Goal: Information Seeking & Learning: Understand process/instructions

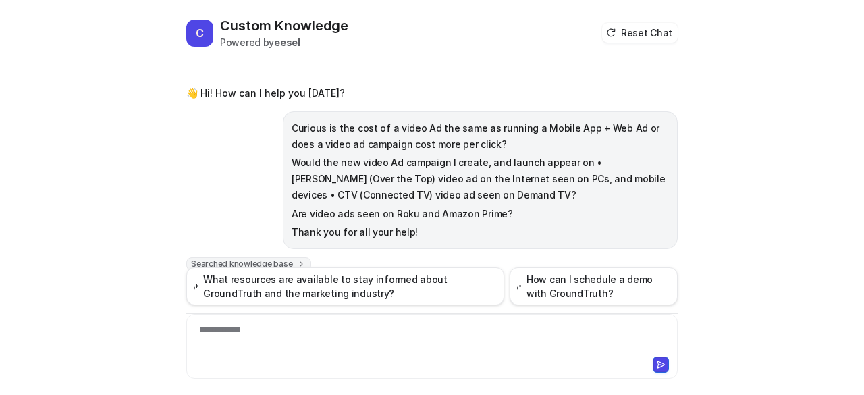
scroll to position [1483, 0]
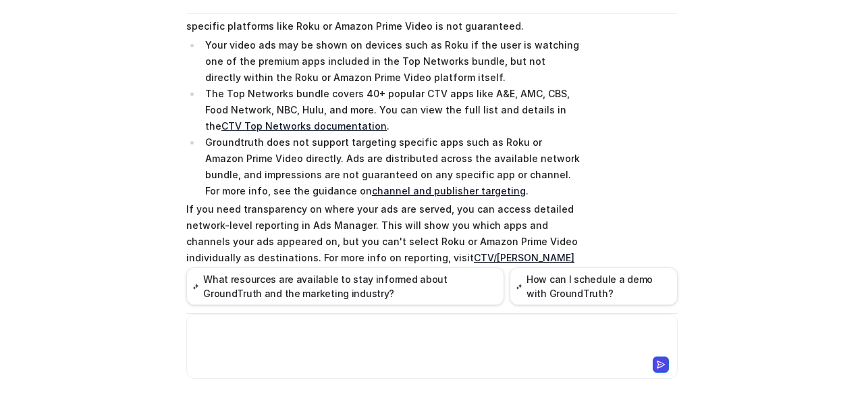
drag, startPoint x: 0, startPoint y: 0, endPoint x: 272, endPoint y: 327, distance: 425.7
click at [272, 327] on div at bounding box center [432, 338] width 485 height 31
paste div
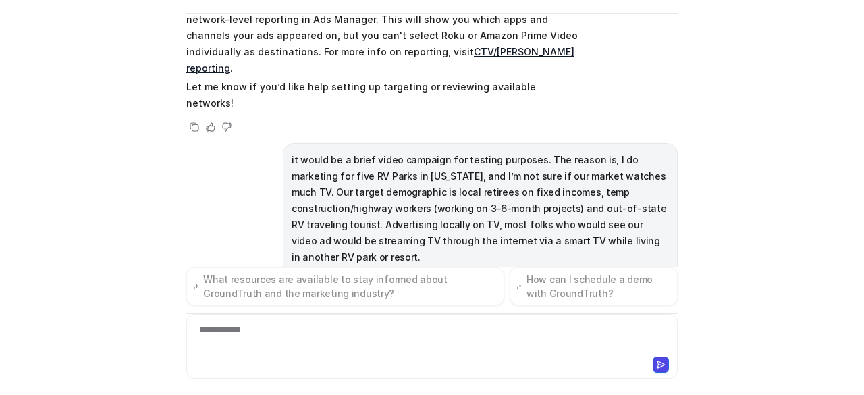
scroll to position [1694, 0]
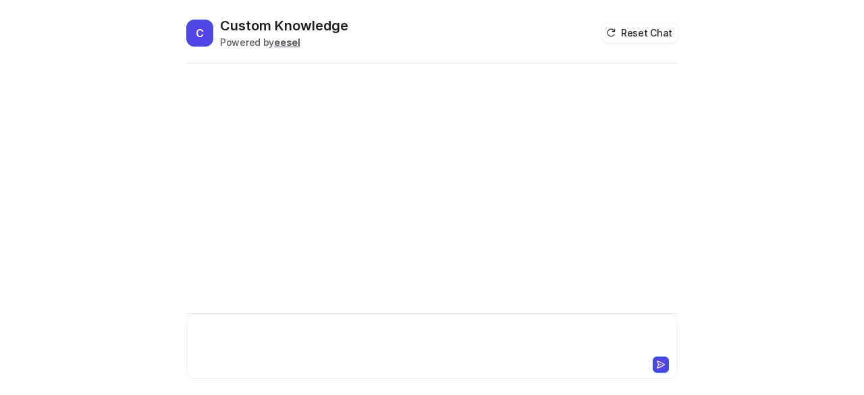
click at [288, 327] on div at bounding box center [432, 338] width 485 height 31
paste div
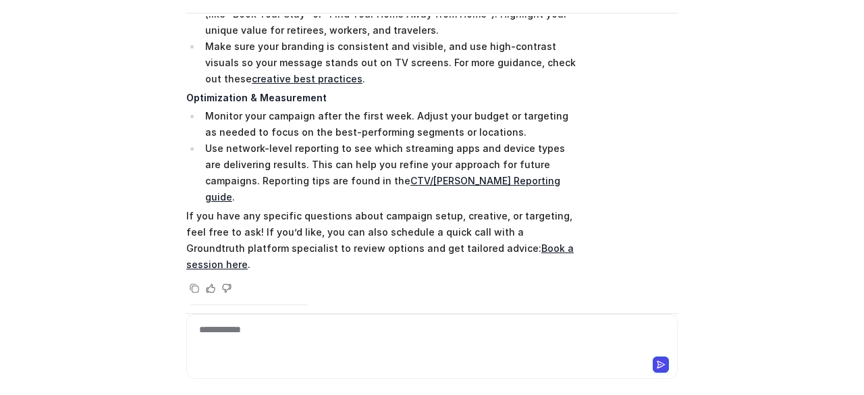
scroll to position [17172, 0]
click at [379, 342] on div "**********" at bounding box center [432, 338] width 485 height 31
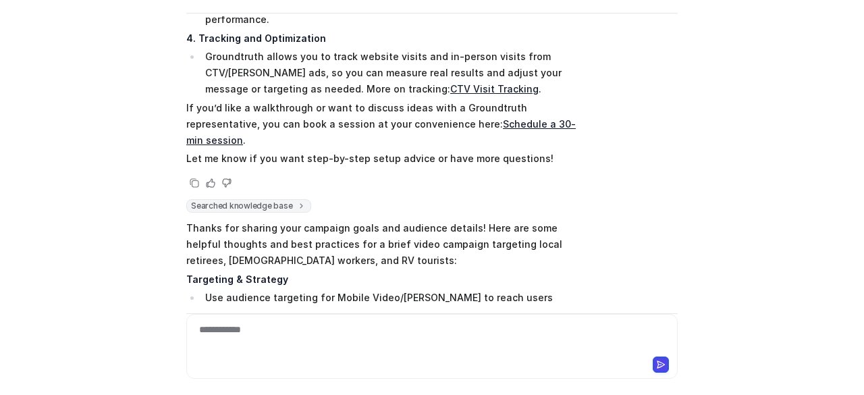
scroll to position [19121, 0]
drag, startPoint x: 181, startPoint y: 87, endPoint x: 537, endPoint y: 269, distance: 399.4
copy span "Trying Smart TV (CTV) advertising is a great idea, especially for reaching peop…"
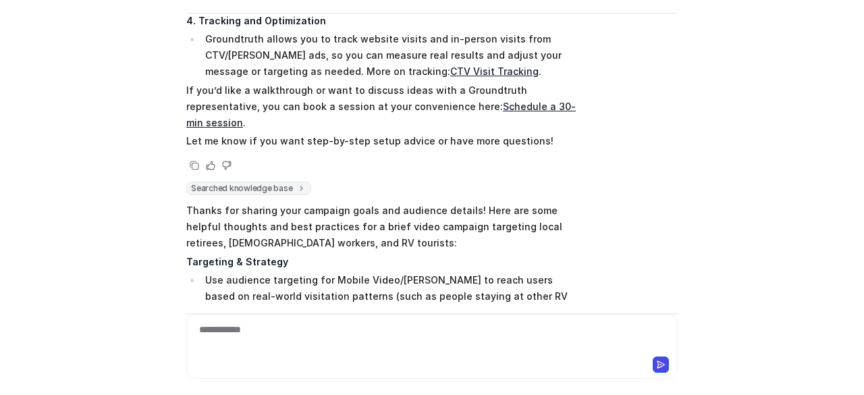
scroll to position [19140, 0]
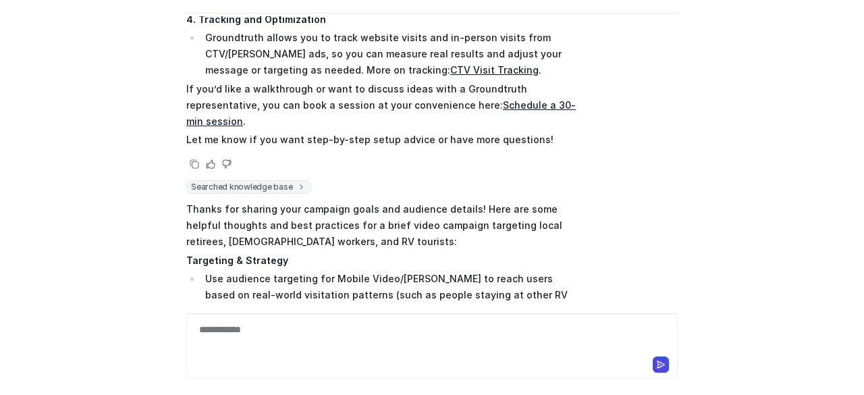
copy span "Trying Smart TV (CTV) advertising is a great idea, especially for reaching peop…"
click at [455, 349] on div at bounding box center [432, 338] width 485 height 31
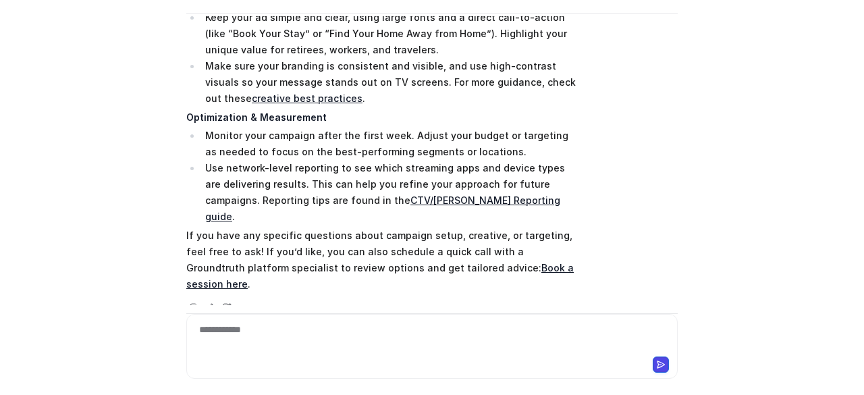
scroll to position [19599, 0]
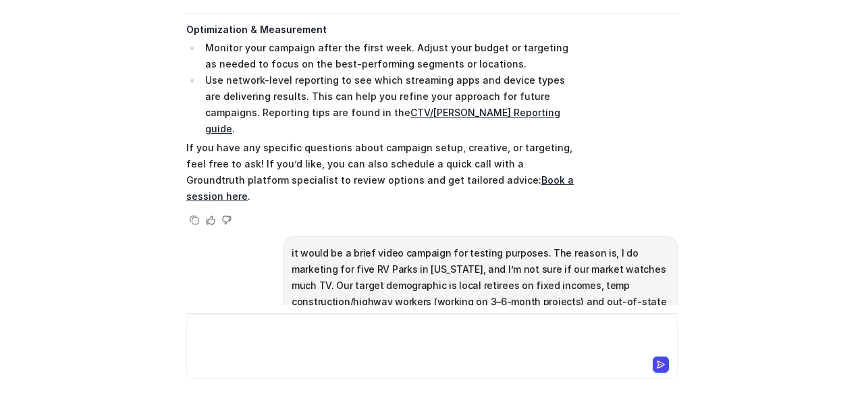
scroll to position [19704, 0]
drag, startPoint x: 483, startPoint y: 222, endPoint x: 200, endPoint y: 162, distance: 289.2
copy ul "In your campaign setup, select CTV as the media type, then add your audience se…"
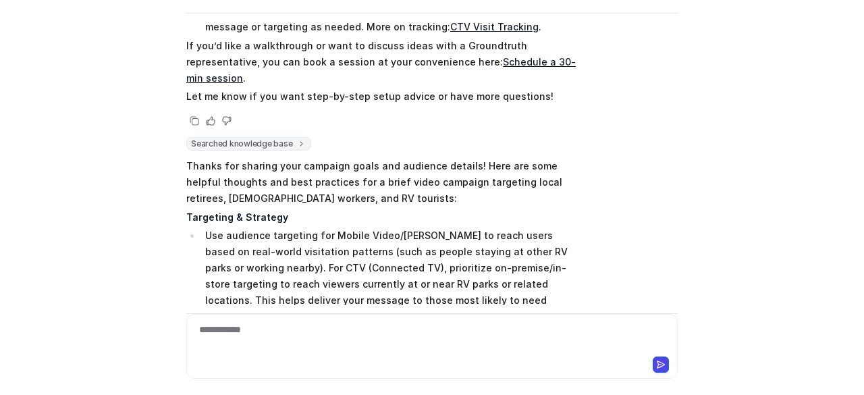
scroll to position [19113, 0]
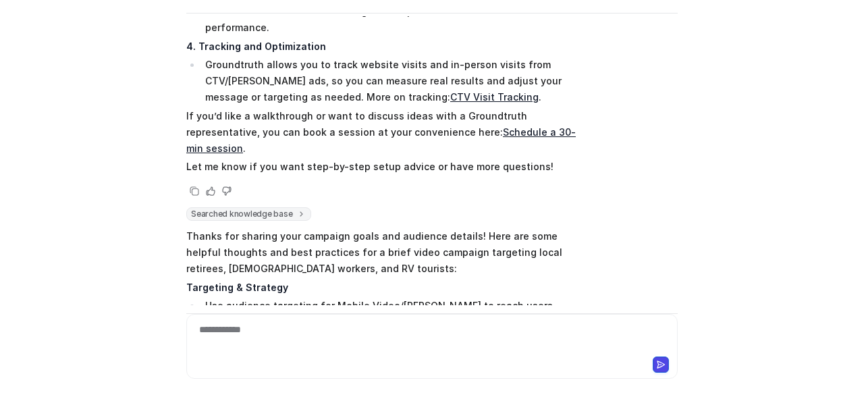
drag, startPoint x: 184, startPoint y: 98, endPoint x: 412, endPoint y: 115, distance: 228.8
copy p "rying Smart TV (CTV) advertising is a great idea, especially for reaching peopl…"
click at [257, 333] on div at bounding box center [432, 338] width 485 height 31
drag, startPoint x: 304, startPoint y: 194, endPoint x: 202, endPoint y: 165, distance: 106.5
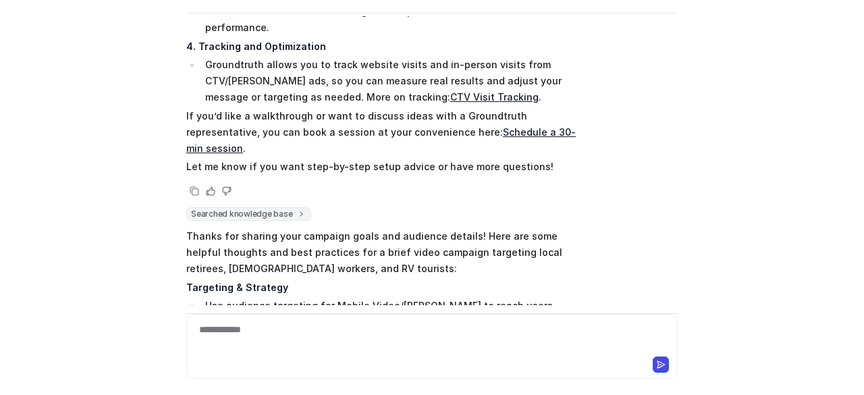
copy li "Use the “Top Networks” option in Groundtruth Ads Manager to run ads across 40+ …"
click at [238, 338] on div at bounding box center [432, 338] width 485 height 31
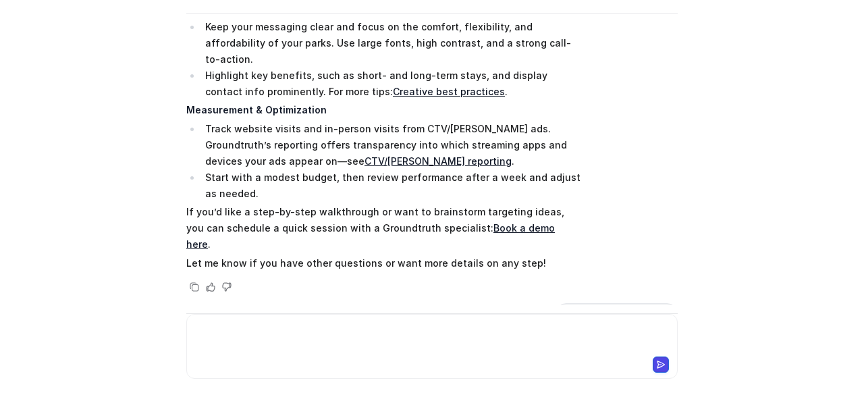
scroll to position [20388, 0]
